Goal: Task Accomplishment & Management: Manage account settings

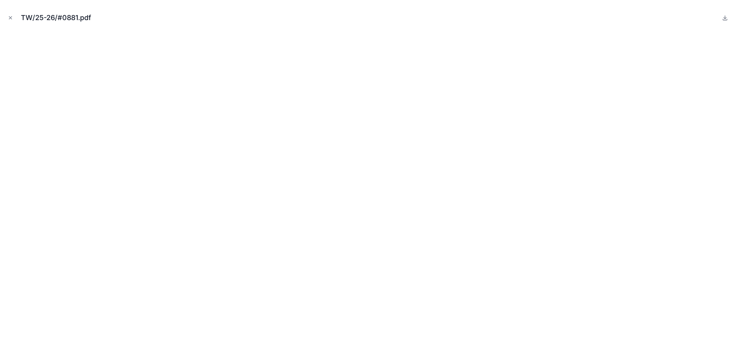
scroll to position [236, 0]
click at [7, 18] on button "Close modal" at bounding box center [10, 18] width 9 height 9
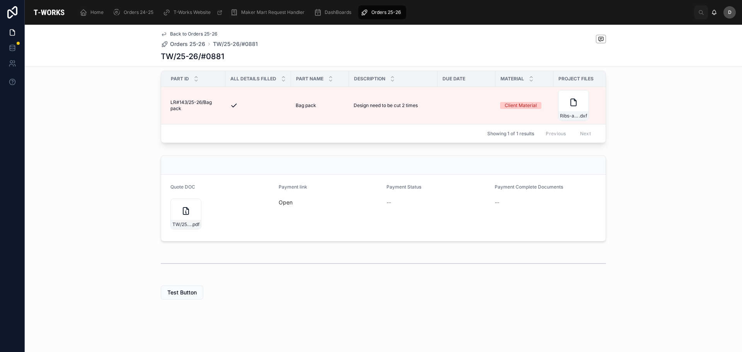
click at [365, 11] on icon "scrollable content" at bounding box center [365, 13] width 8 height 8
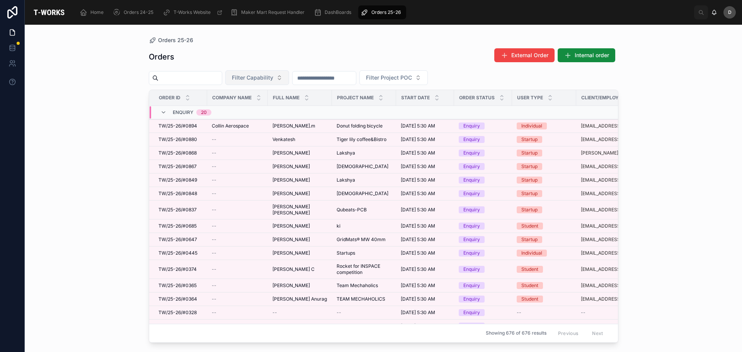
click at [289, 83] on button "Filter Capability" at bounding box center [257, 77] width 64 height 15
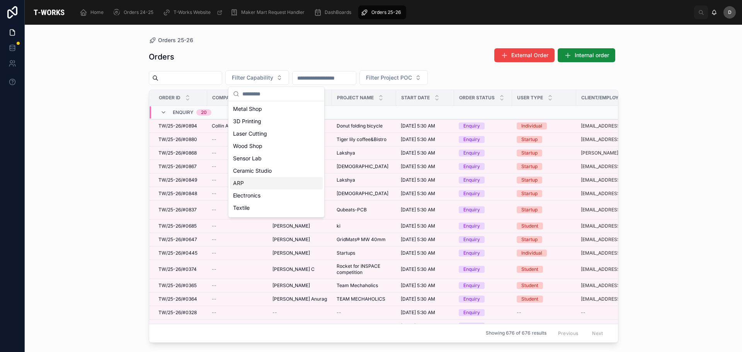
click at [257, 183] on div "ARP" at bounding box center [276, 183] width 93 height 12
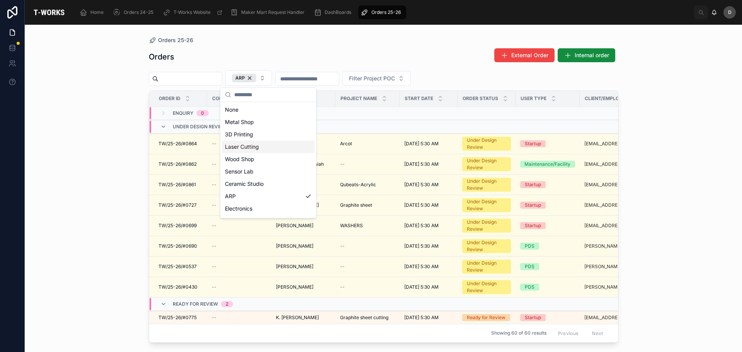
click at [261, 147] on div "Laser Cutting" at bounding box center [268, 147] width 93 height 12
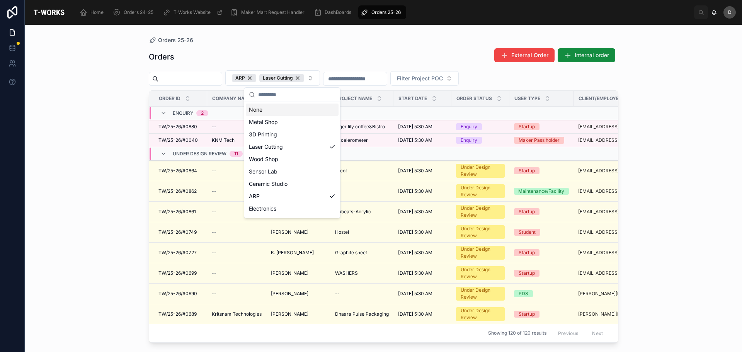
click at [294, 47] on div "Orders External Order Internal order ARP Laser Cutting Filter Project POC Order…" at bounding box center [384, 193] width 470 height 300
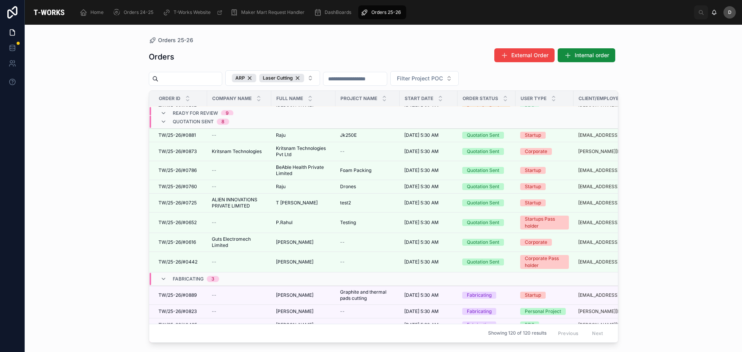
scroll to position [526, 0]
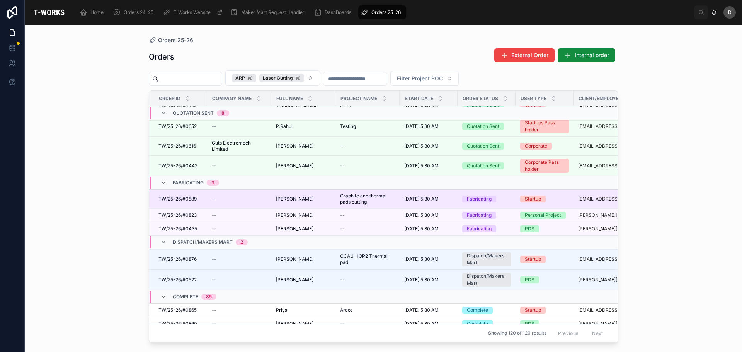
click at [295, 199] on span "[PERSON_NAME]" at bounding box center [295, 199] width 38 height 6
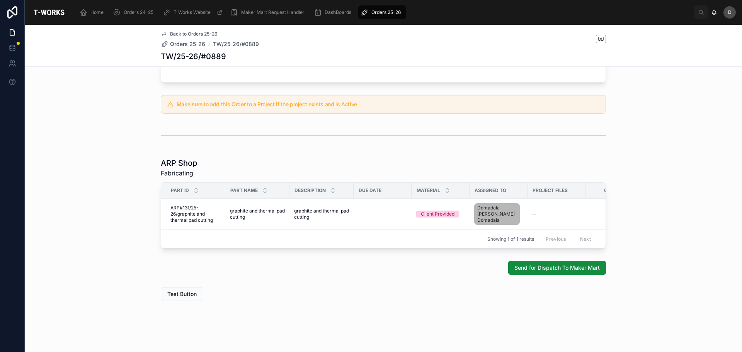
scroll to position [328, 0]
click at [562, 262] on button "Send for Dispatch To Maker Mart" at bounding box center [558, 267] width 98 height 14
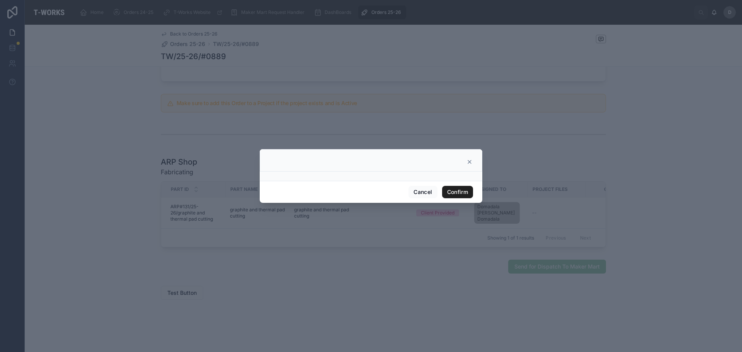
click at [458, 193] on button "Confirm" at bounding box center [457, 192] width 31 height 12
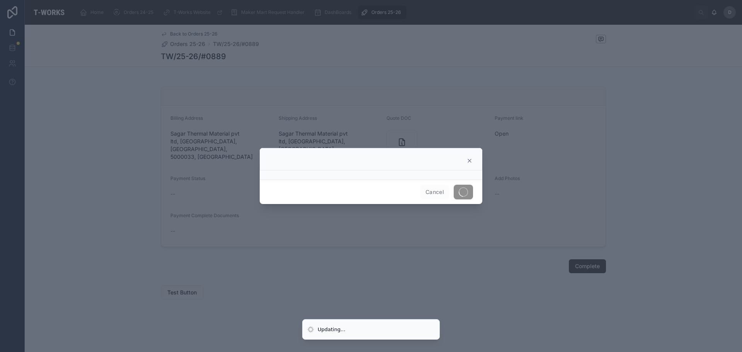
scroll to position [239, 0]
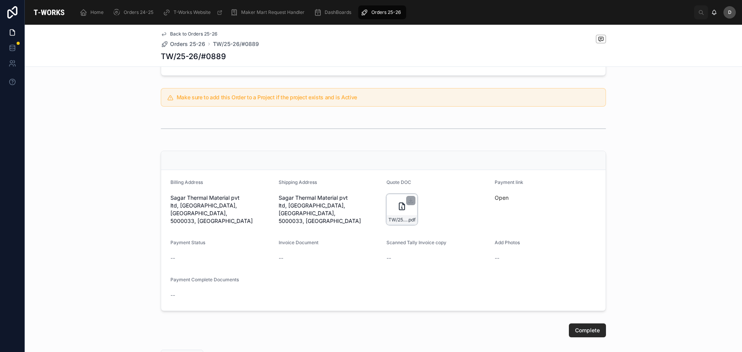
click at [392, 218] on div "TW/25-26/#0889 .pdf" at bounding box center [402, 209] width 31 height 31
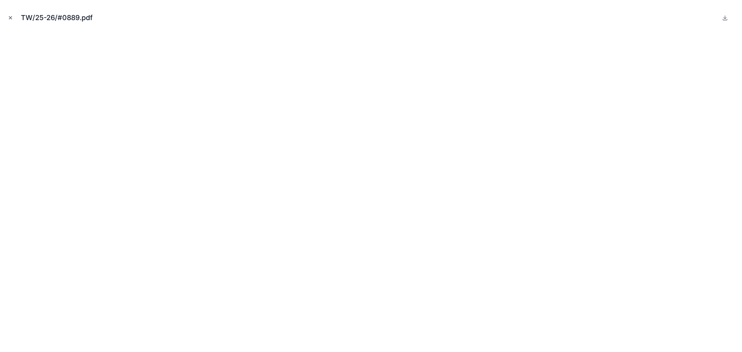
click at [13, 19] on icon "Close modal" at bounding box center [10, 17] width 5 height 5
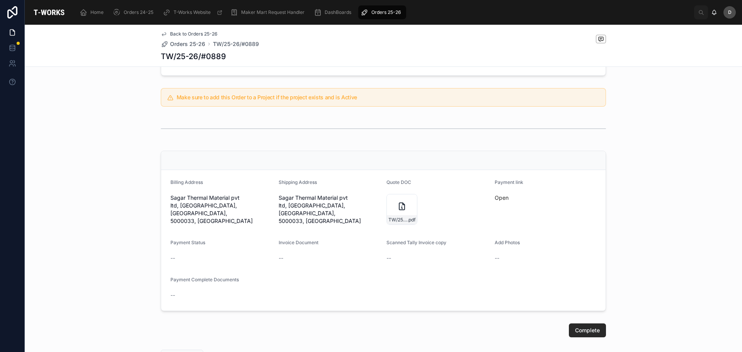
click at [647, 261] on div "Billing Address Sagar Thermal Material pvt ltd, [GEOGRAPHIC_DATA], [GEOGRAPHIC_…" at bounding box center [384, 231] width 718 height 167
